Goal: Transaction & Acquisition: Purchase product/service

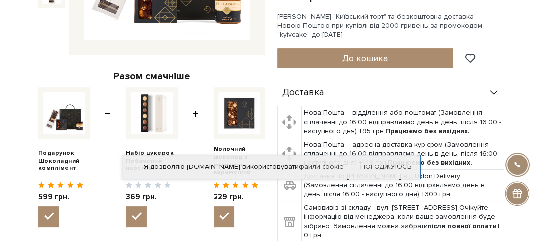
scroll to position [249, 0]
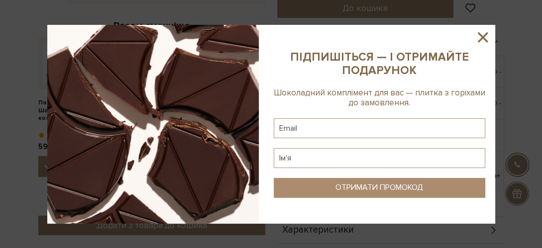
click at [486, 38] on icon at bounding box center [482, 37] width 17 height 17
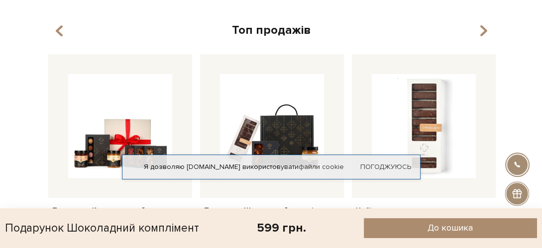
scroll to position [697, 0]
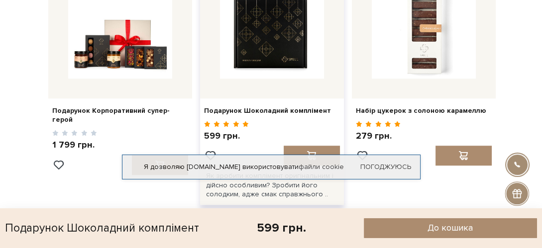
click at [260, 71] on img at bounding box center [272, 27] width 104 height 104
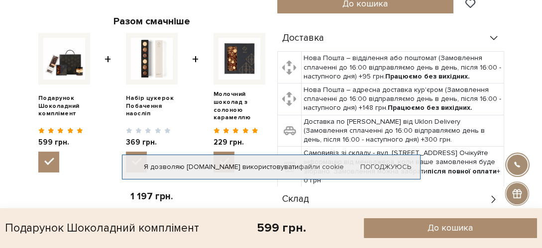
scroll to position [299, 0]
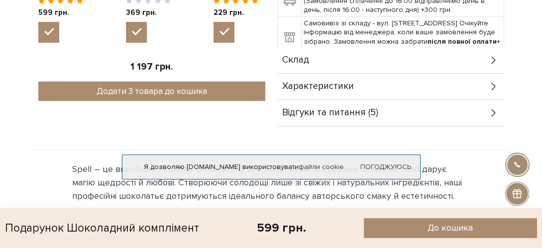
scroll to position [398, 0]
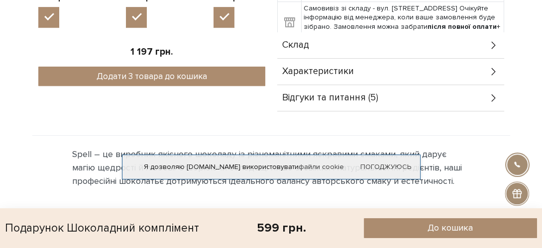
click at [410, 97] on div "Відгуки та питання (5)" at bounding box center [390, 98] width 227 height 26
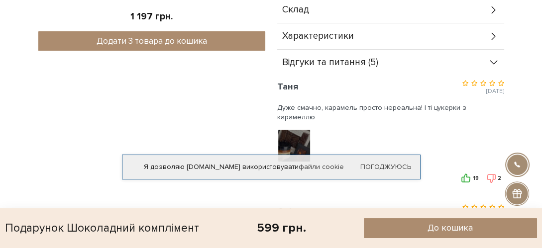
scroll to position [498, 0]
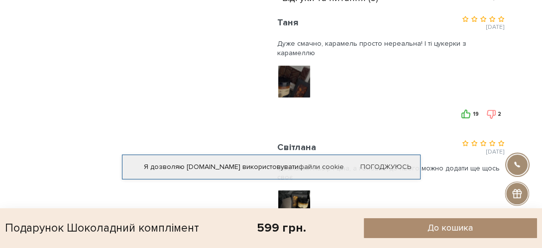
click at [295, 92] on img at bounding box center [293, 81] width 63 height 63
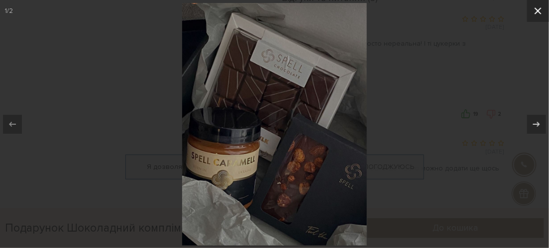
click at [531, 11] on button at bounding box center [538, 11] width 22 height 22
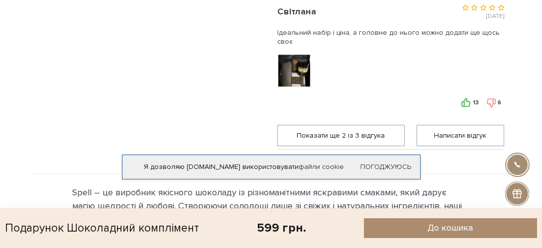
scroll to position [647, 0]
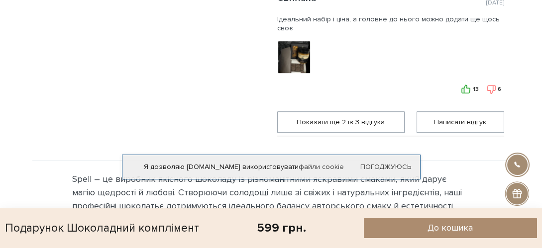
click at [295, 63] on img at bounding box center [293, 56] width 63 height 63
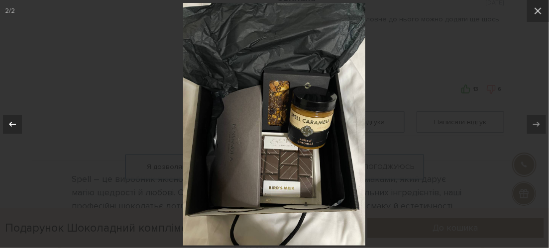
click at [13, 121] on icon at bounding box center [12, 124] width 12 height 12
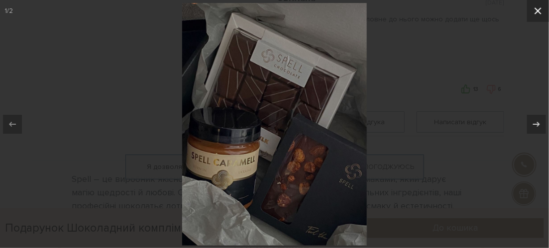
click at [533, 6] on icon at bounding box center [538, 11] width 12 height 12
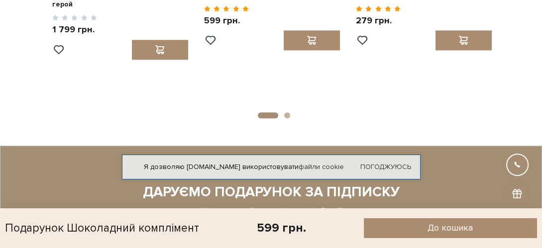
scroll to position [1195, 0]
